Goal: Task Accomplishment & Management: Use online tool/utility

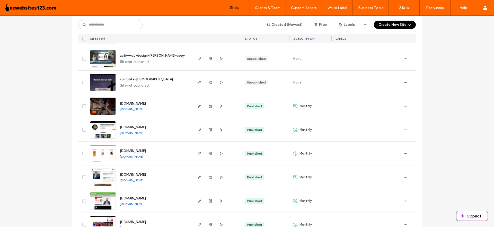
scroll to position [411, 0]
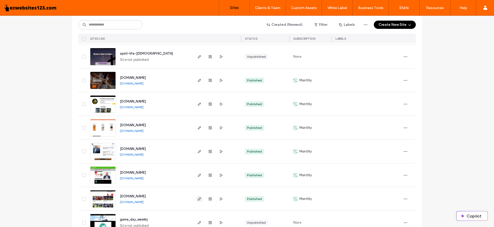
click at [197, 196] on span "button" at bounding box center [199, 198] width 6 height 6
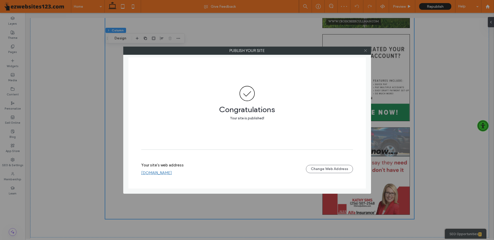
click at [365, 50] on use at bounding box center [365, 50] width 3 height 3
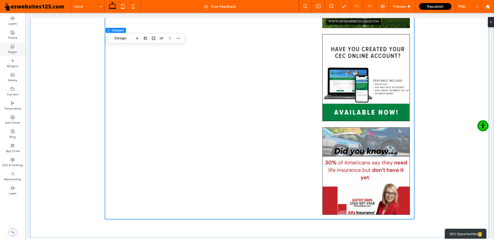
click at [11, 47] on use at bounding box center [12, 46] width 3 height 3
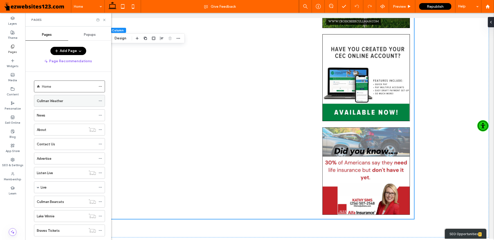
scroll to position [79, 0]
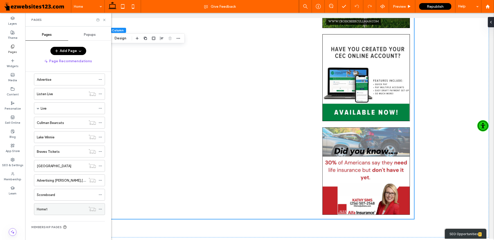
click at [72, 208] on div "Home1" at bounding box center [61, 208] width 49 height 5
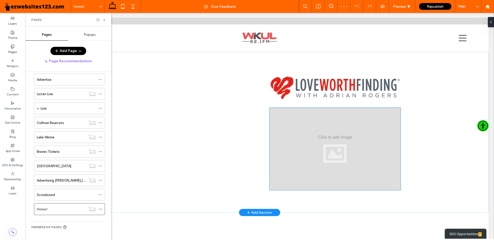
click at [324, 144] on div at bounding box center [334, 149] width 131 height 82
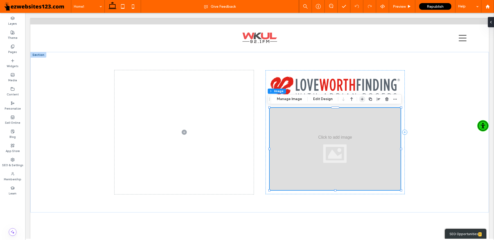
click at [362, 99] on use "button" at bounding box center [361, 99] width 3 height 3
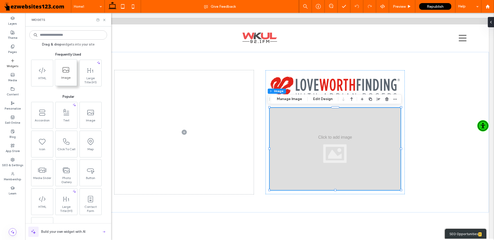
click at [44, 68] on icon at bounding box center [42, 70] width 8 height 8
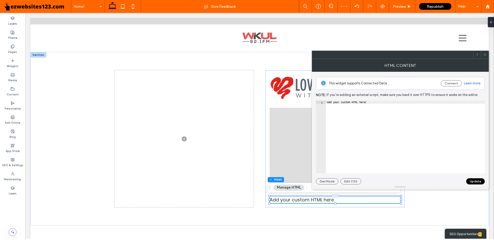
click at [332, 102] on div "Add your custom HTML here" at bounding box center [405, 140] width 159 height 79
paste textarea "**********"
type textarea "**********"
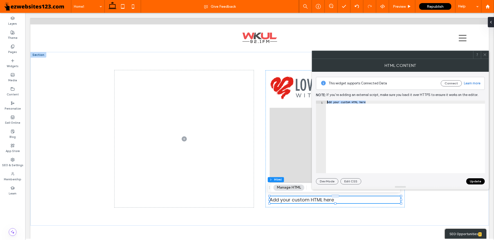
scroll to position [0, 201]
click at [471, 182] on button "Update" at bounding box center [475, 181] width 19 height 6
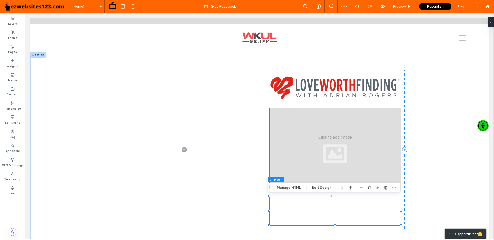
scroll to position [0, 0]
click at [335, 142] on div at bounding box center [334, 149] width 131 height 82
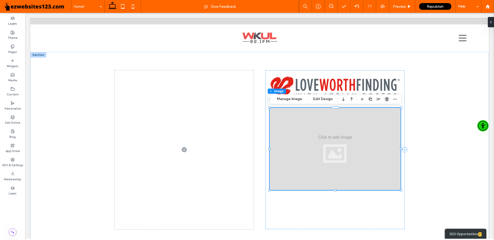
click at [387, 99] on icon "button" at bounding box center [387, 99] width 4 height 4
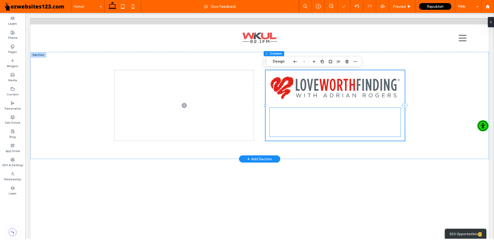
click at [338, 129] on div at bounding box center [334, 122] width 131 height 29
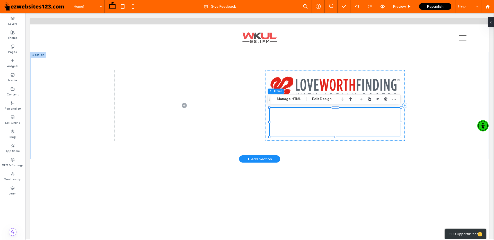
click at [326, 112] on div at bounding box center [334, 122] width 131 height 29
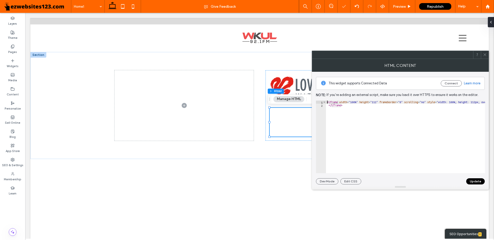
click at [328, 103] on div "< iframe width = "100%" height = "112" frameborder = "0" scrolling = "no" style…" at bounding box center [499, 140] width 346 height 79
click at [328, 103] on div "< iframe width = "100%" height = "112" frameborder = "0" scrolling = "no" style…" at bounding box center [405, 137] width 159 height 73
click at [328, 103] on div "< iframe width = "100%" height = "112" frameborder = "0" scrolling = "no" style…" at bounding box center [499, 140] width 346 height 79
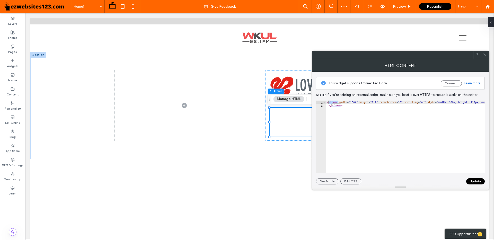
click at [328, 103] on div "< iframe width = "100%" height = "112" frameborder = "0" scrolling = "no" style…" at bounding box center [499, 140] width 346 height 79
drag, startPoint x: 341, startPoint y: 107, endPoint x: 327, endPoint y: 100, distance: 16.4
click at [325, 100] on div "**********" at bounding box center [400, 128] width 169 height 113
paste textarea "Cursor at row 1"
type textarea "**********"
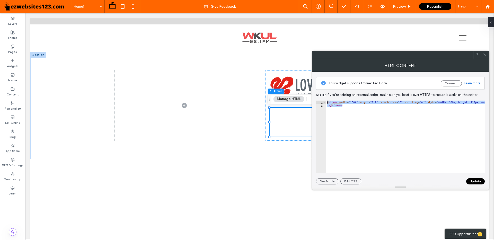
scroll to position [0, 201]
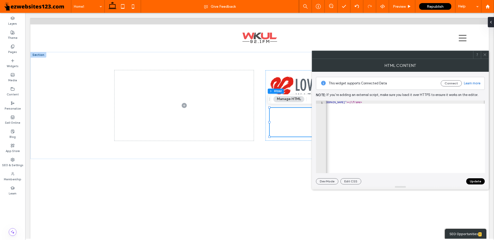
click at [476, 180] on button "Update" at bounding box center [475, 181] width 19 height 6
click at [486, 57] on span at bounding box center [485, 55] width 4 height 8
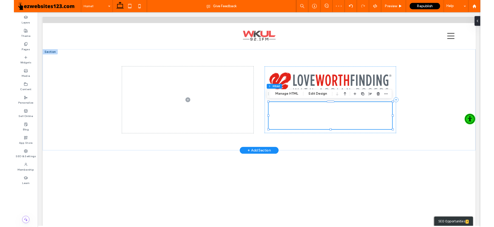
scroll to position [0, 0]
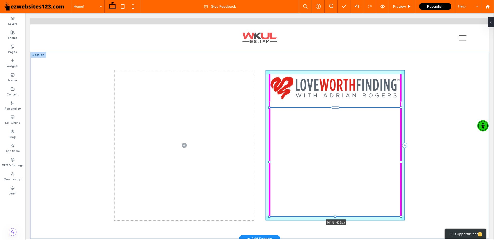
drag, startPoint x: 399, startPoint y: 137, endPoint x: 400, endPoint y: 177, distance: 39.9
click at [400, 177] on div "101% , 422px" at bounding box center [259, 145] width 309 height 187
type input "***"
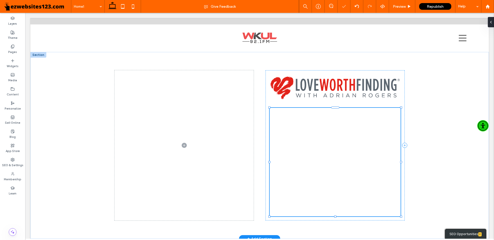
type input "***"
click at [394, 113] on div at bounding box center [334, 162] width 131 height 108
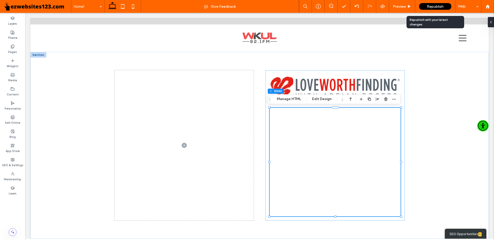
click at [432, 6] on span "Republish" at bounding box center [435, 6] width 17 height 4
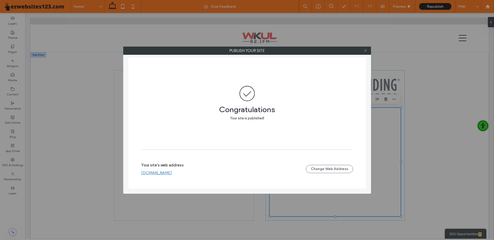
click at [364, 52] on icon at bounding box center [365, 51] width 4 height 4
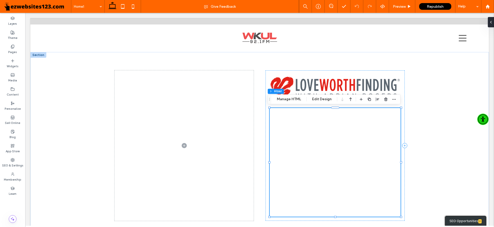
click at [318, 121] on div at bounding box center [334, 162] width 131 height 108
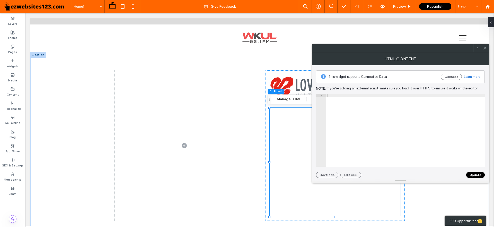
click at [334, 96] on div "< iframe width = "100%" height = "112" frameborder = "0" scrolling = "no" style…" at bounding box center [499, 133] width 346 height 79
type textarea "**********"
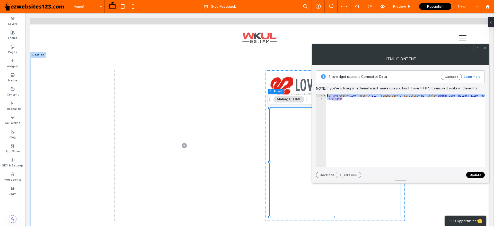
drag, startPoint x: 347, startPoint y: 99, endPoint x: 320, endPoint y: 86, distance: 30.6
click at [320, 86] on div "**********" at bounding box center [400, 121] width 169 height 113
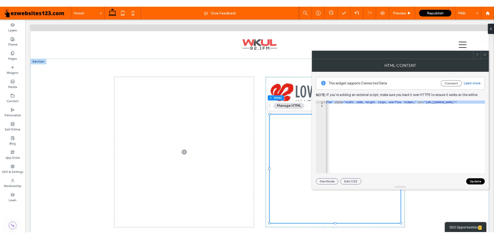
scroll to position [0, 82]
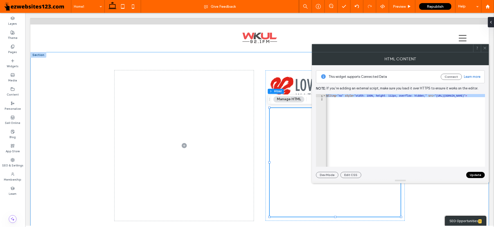
click at [71, 139] on div at bounding box center [259, 145] width 458 height 187
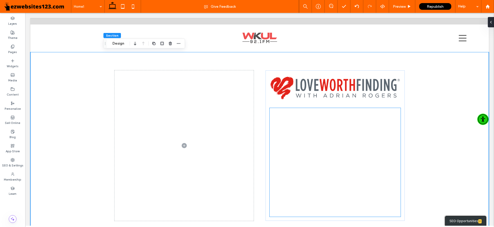
click at [395, 114] on div at bounding box center [334, 162] width 131 height 108
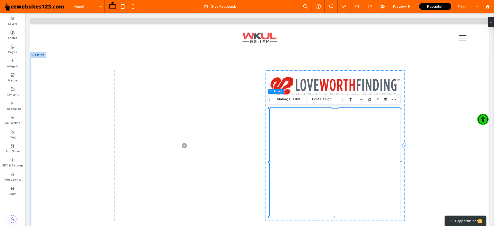
click at [301, 158] on div at bounding box center [334, 162] width 131 height 108
click at [429, 5] on span "Republish" at bounding box center [435, 6] width 17 height 4
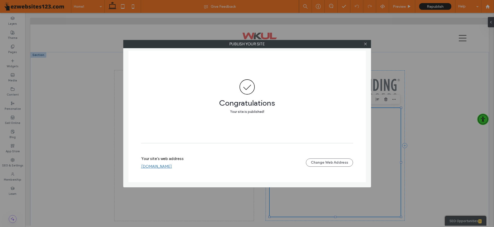
click at [152, 166] on link "[DOMAIN_NAME]" at bounding box center [156, 166] width 31 height 5
click at [365, 43] on icon at bounding box center [365, 44] width 4 height 4
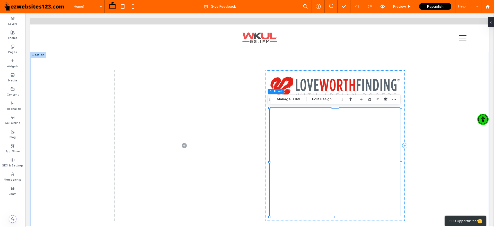
click at [358, 132] on div at bounding box center [334, 162] width 131 height 108
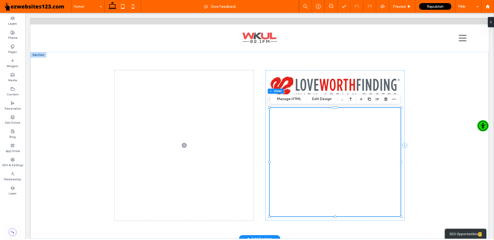
click at [326, 150] on div at bounding box center [334, 162] width 131 height 108
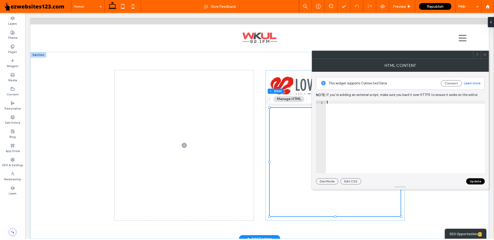
type textarea "**********"
click at [484, 53] on icon at bounding box center [485, 55] width 4 height 4
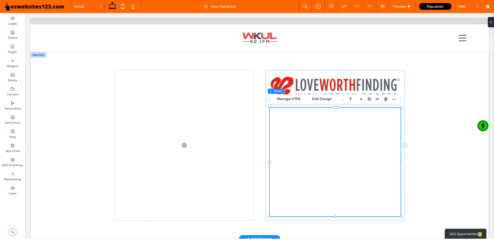
click at [304, 132] on div at bounding box center [334, 162] width 131 height 108
click at [306, 132] on div at bounding box center [334, 162] width 131 height 108
click at [403, 8] on span "Preview" at bounding box center [399, 6] width 13 height 4
